Goal: Use online tool/utility: Utilize a website feature to perform a specific function

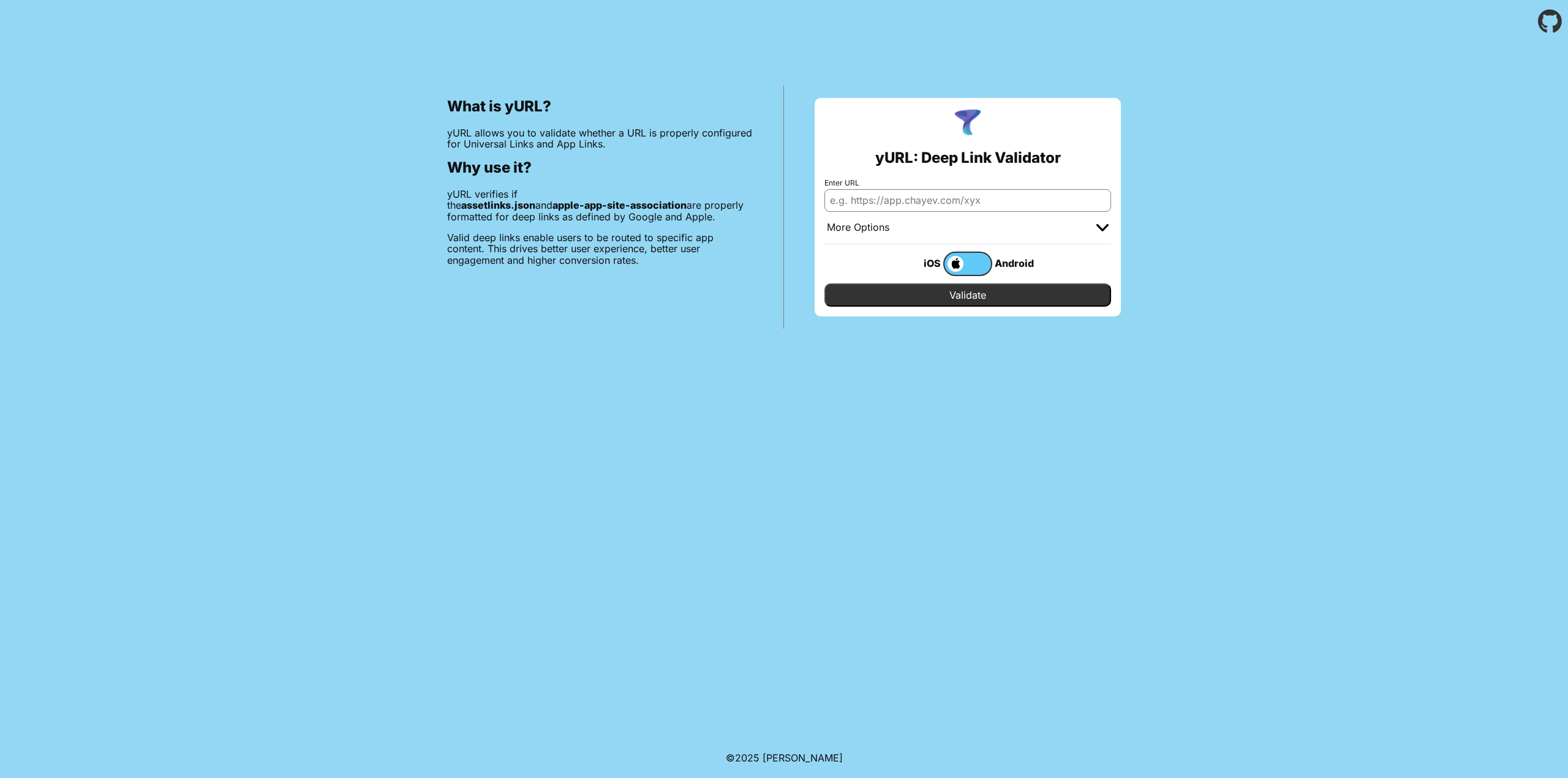
click at [860, 192] on input "Enter URL" at bounding box center [968, 200] width 287 height 22
paste input "https://customer.arthouse.ar/?bundle_id=customer&token=eyJ0eXAiOiJKV1QiLCJhbGci…"
type input "https://customer.arthouse.ar/?bundle_id=customer&token=eyJ0eXAiOiJKV1QiLCJhbGci…"
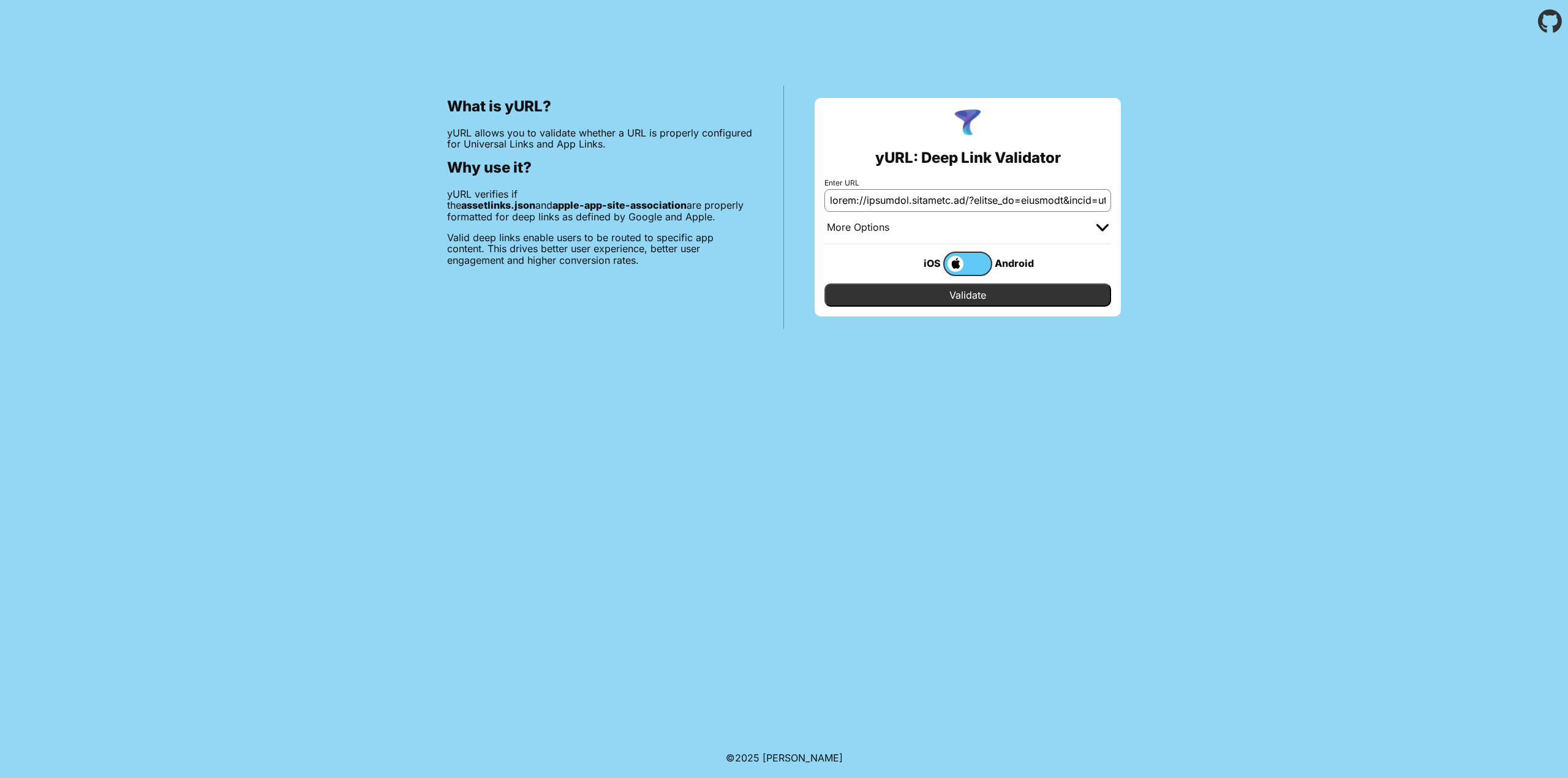
click at [938, 294] on input "Validate" at bounding box center [968, 295] width 287 height 24
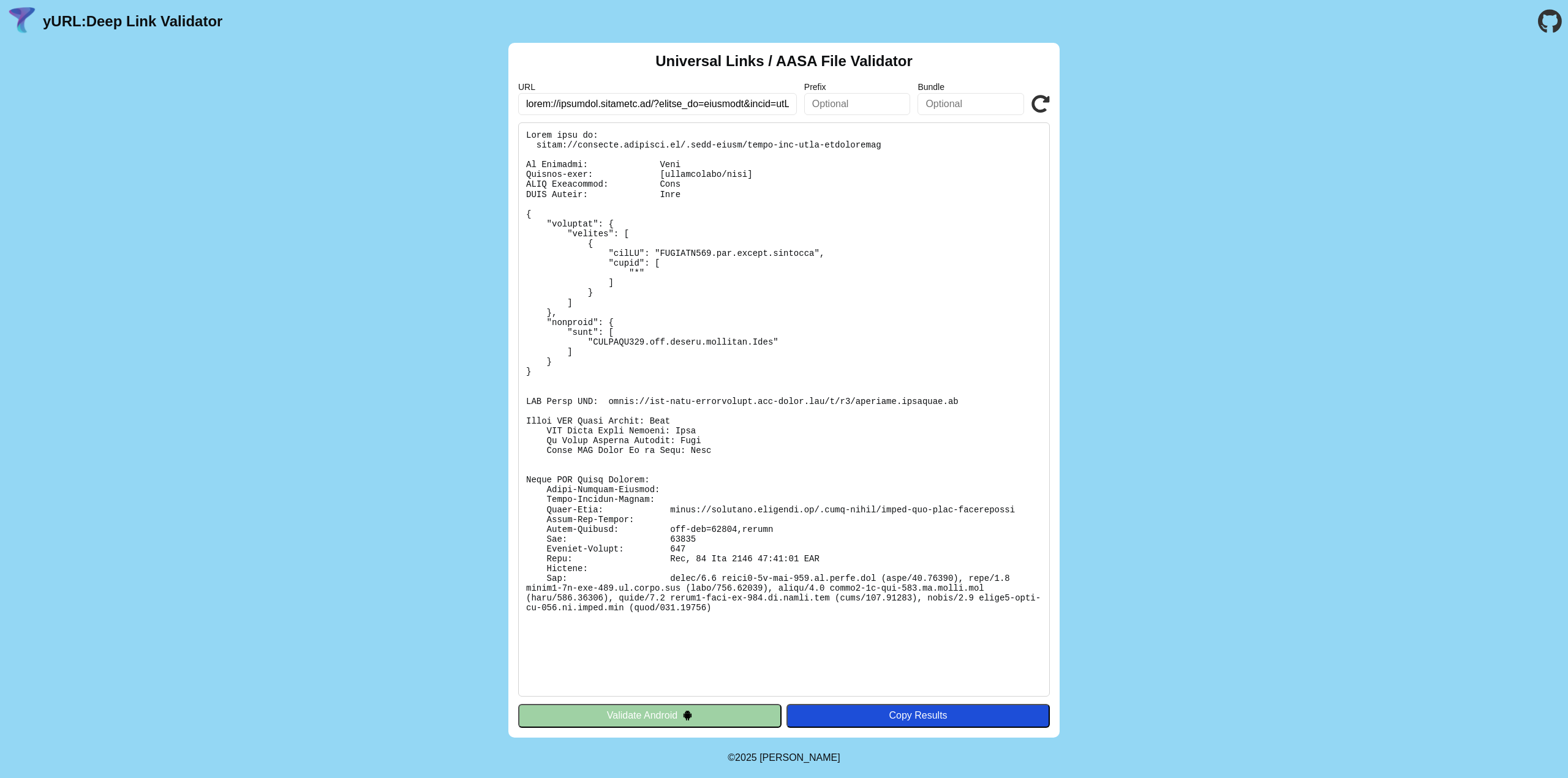
click at [692, 709] on button "Validate Android" at bounding box center [650, 716] width 263 height 24
